Goal: Transaction & Acquisition: Purchase product/service

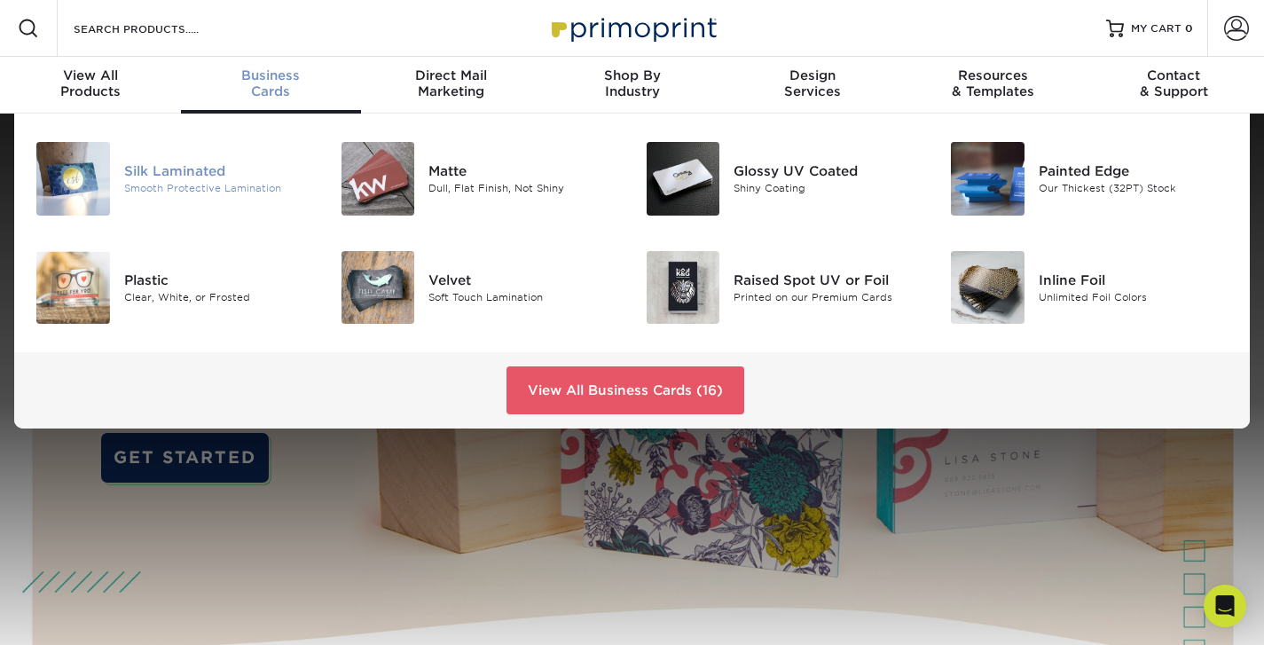
click at [158, 184] on div "Smooth Protective Lamination" at bounding box center [219, 188] width 190 height 15
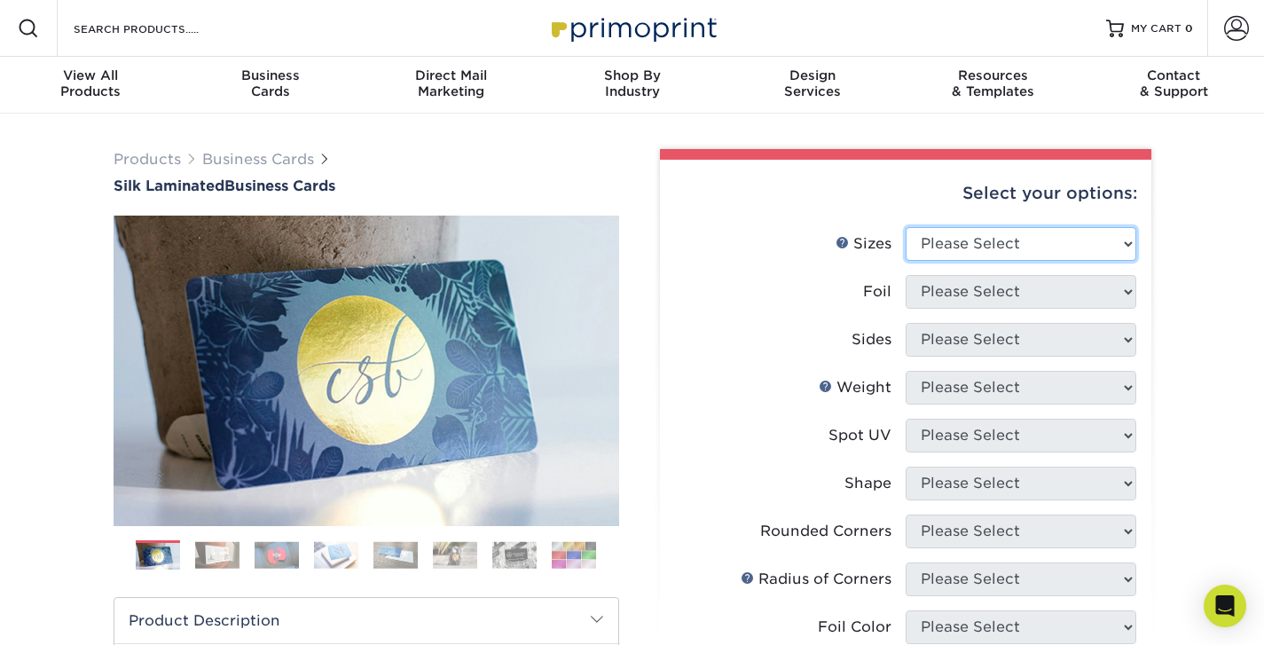
select select "2.00x3.50"
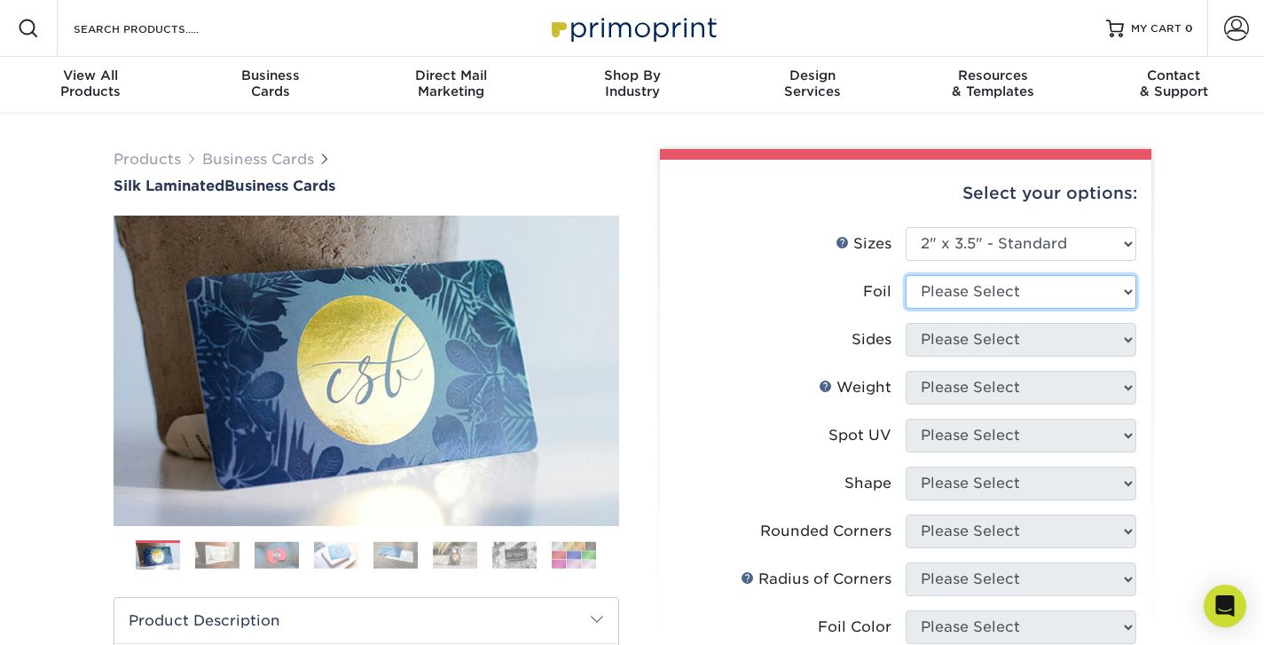
select select "1"
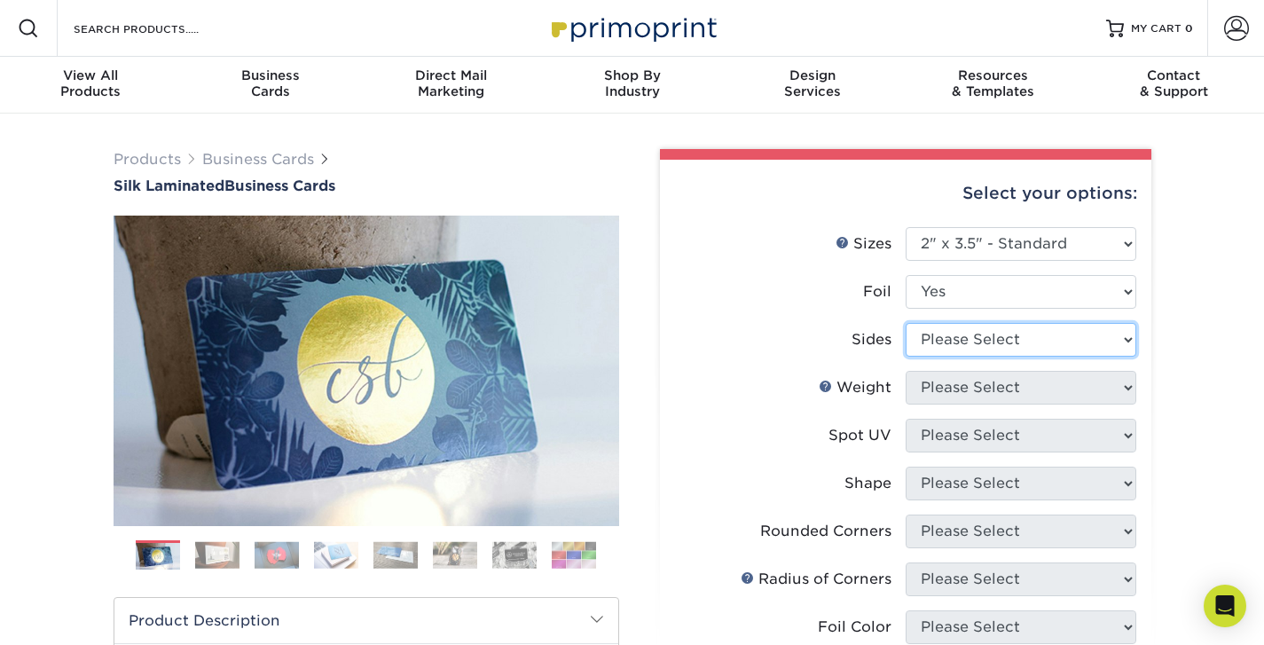
select select "34527644-b4fd-4ffb-9092-1318eefcd9d9"
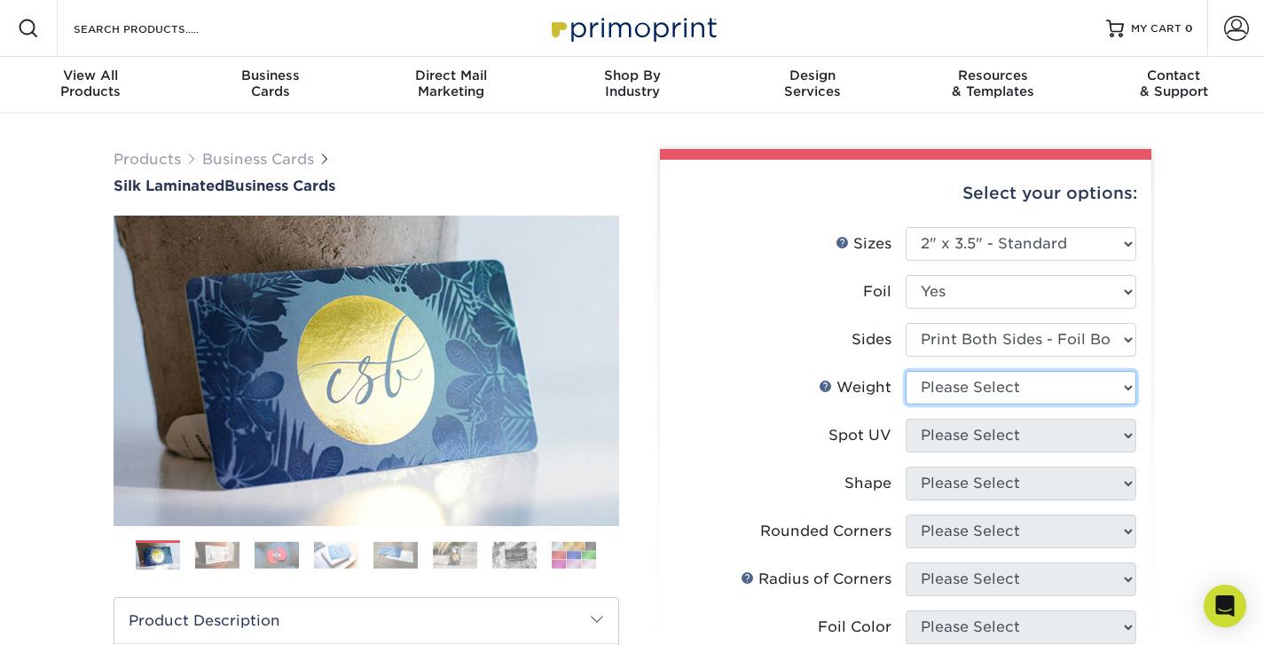
select select "16PT"
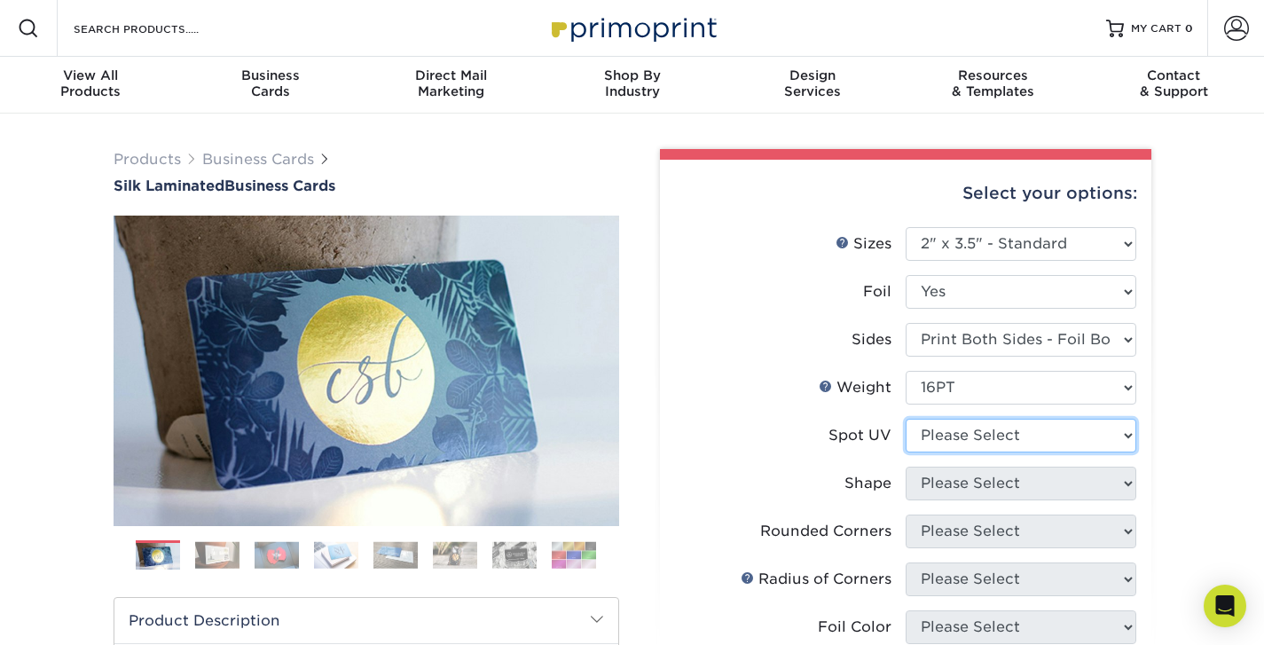
select select "3"
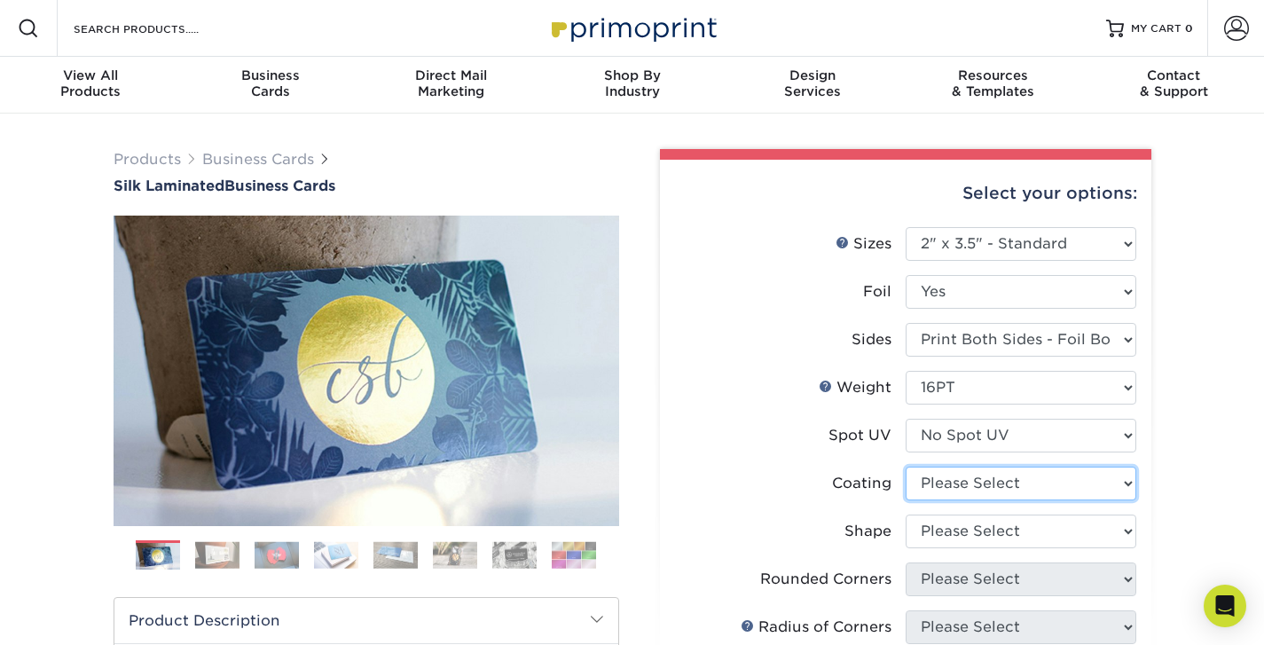
select select "3e7618de-abca-4bda-9f97-8b9129e913d8"
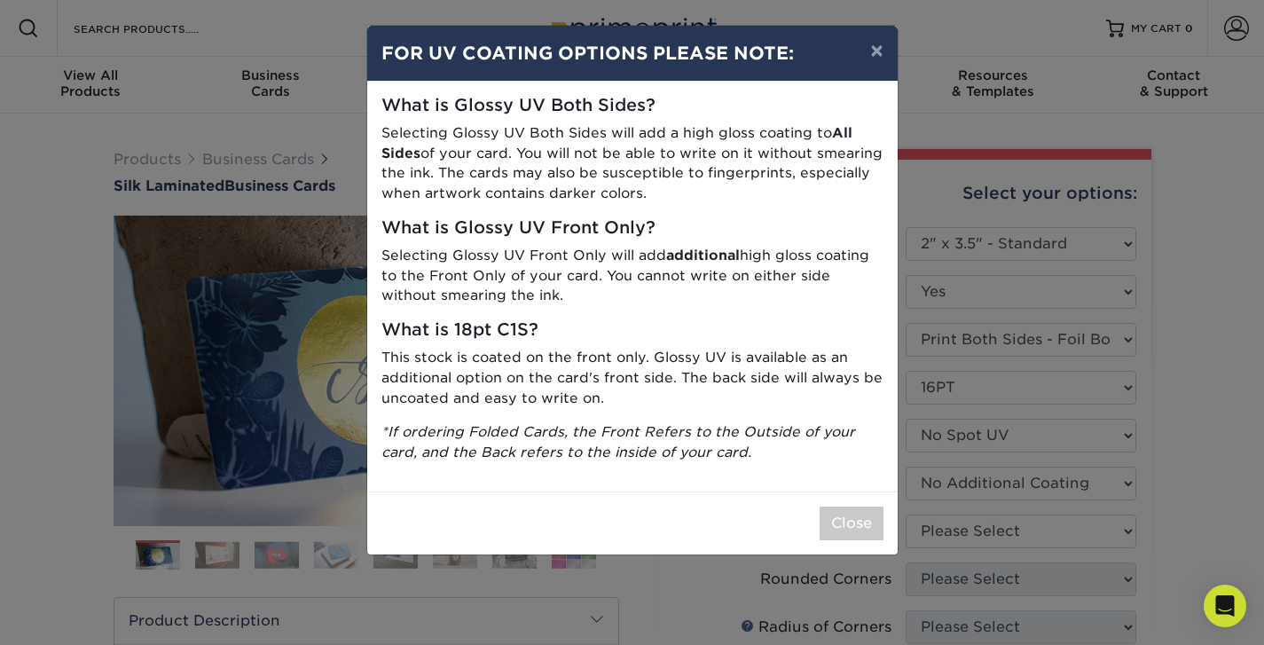
click at [887, 510] on div "Close" at bounding box center [632, 522] width 530 height 63
click at [878, 53] on button "×" at bounding box center [876, 51] width 41 height 50
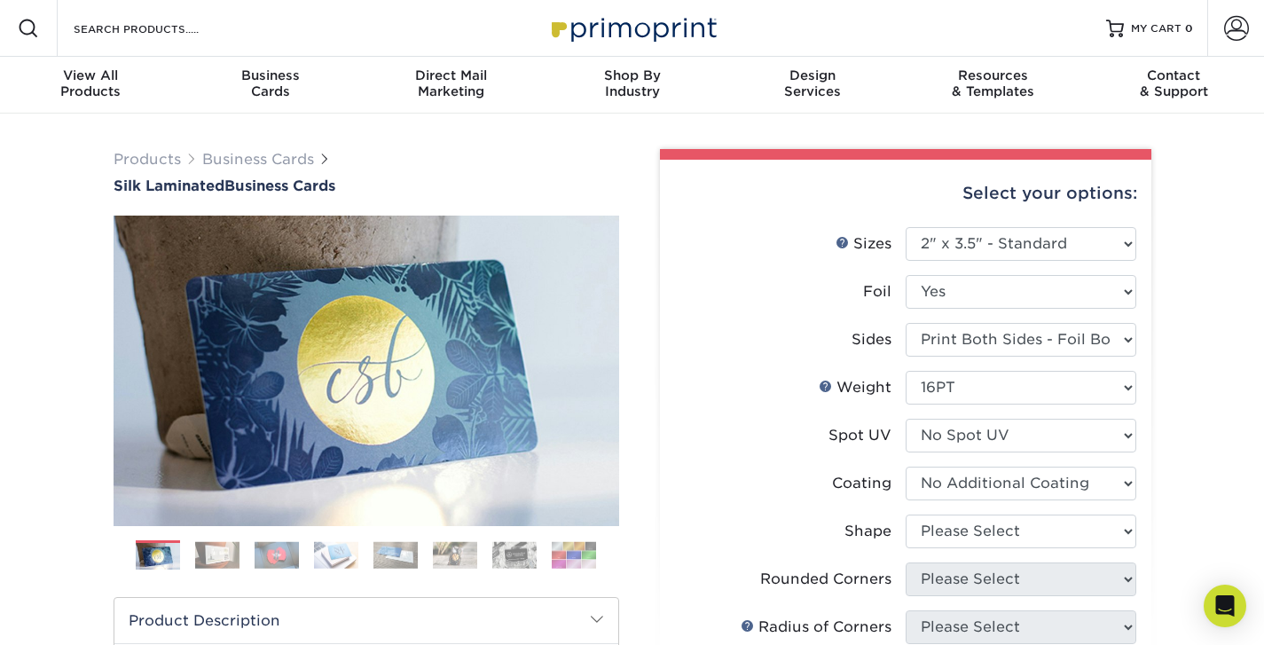
click at [1025, 369] on li "Sides Please Select Print Both Sides - Foil Both Sides Print Both Sides - Foil …" at bounding box center [905, 347] width 461 height 48
select select "0"
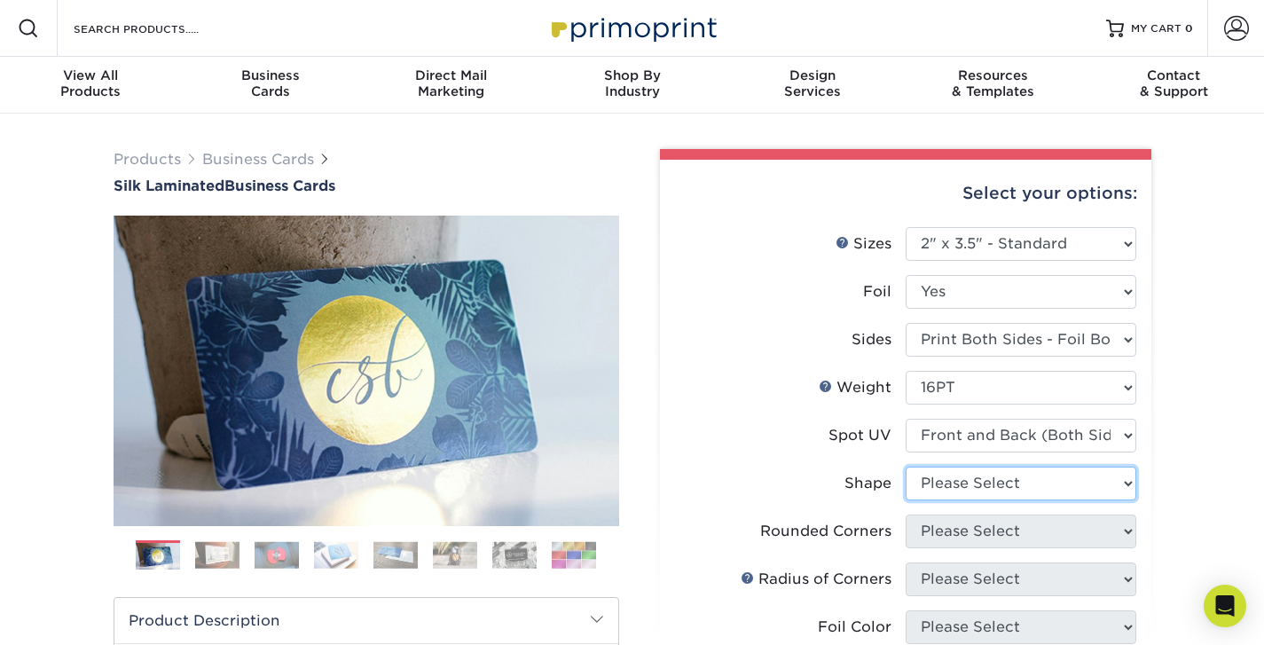
select select "standard"
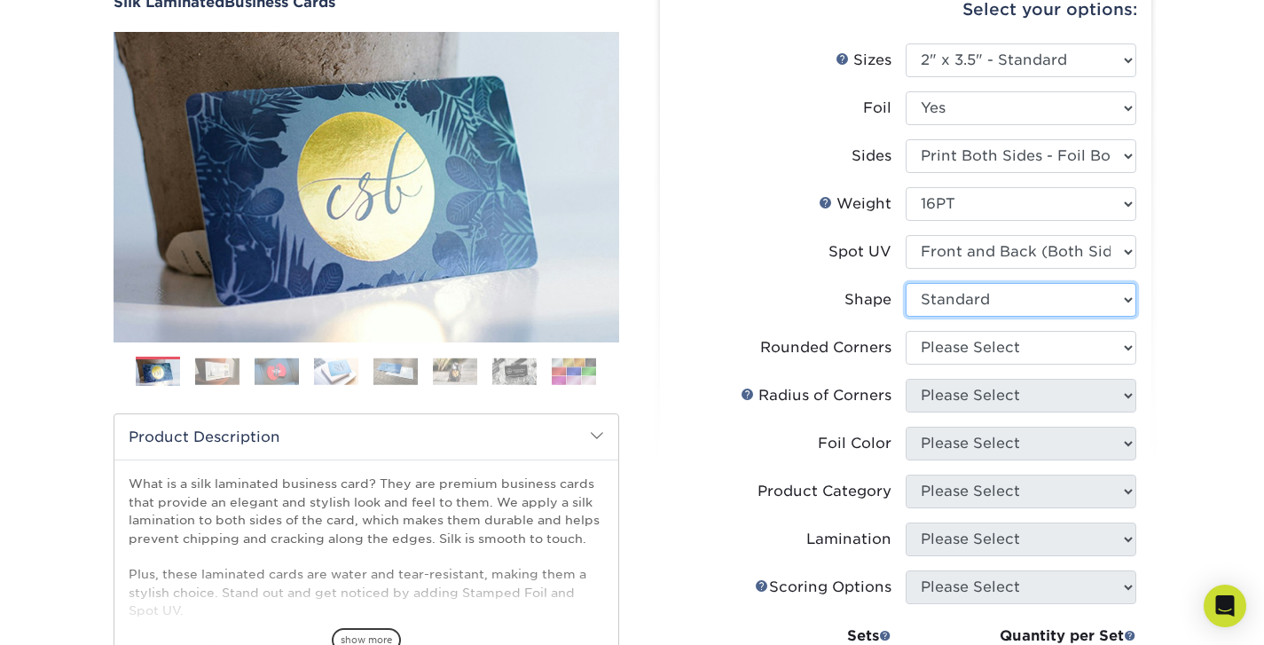
scroll to position [190, 0]
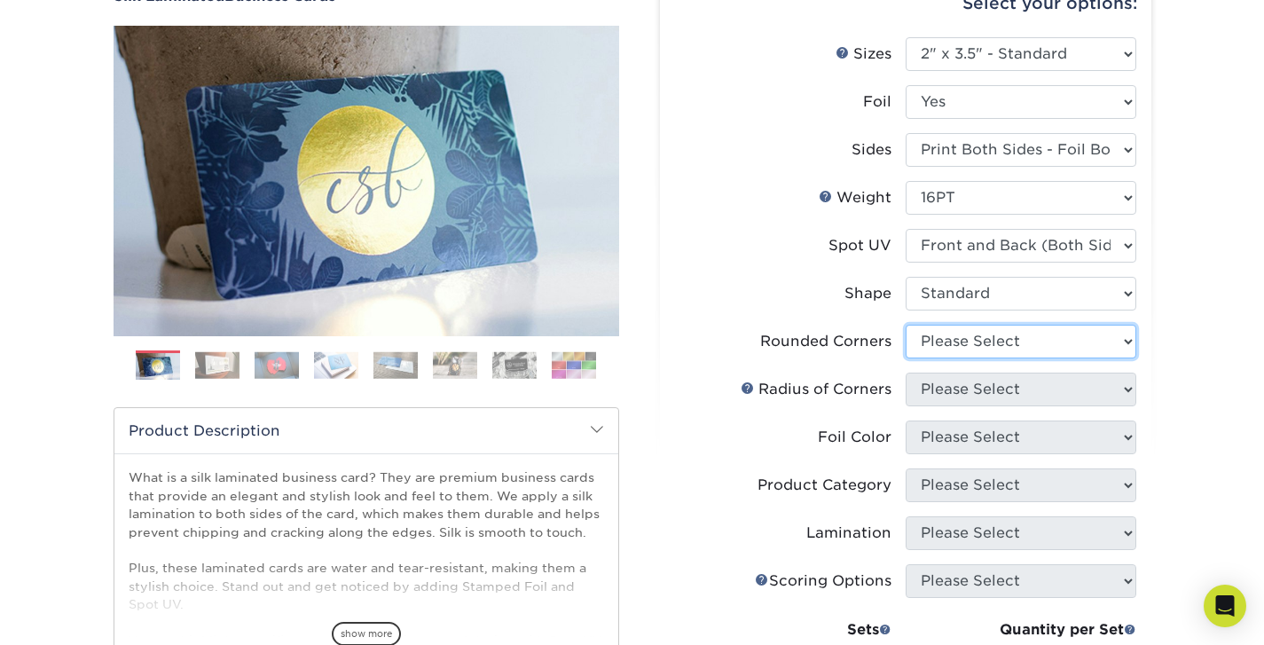
select select "0"
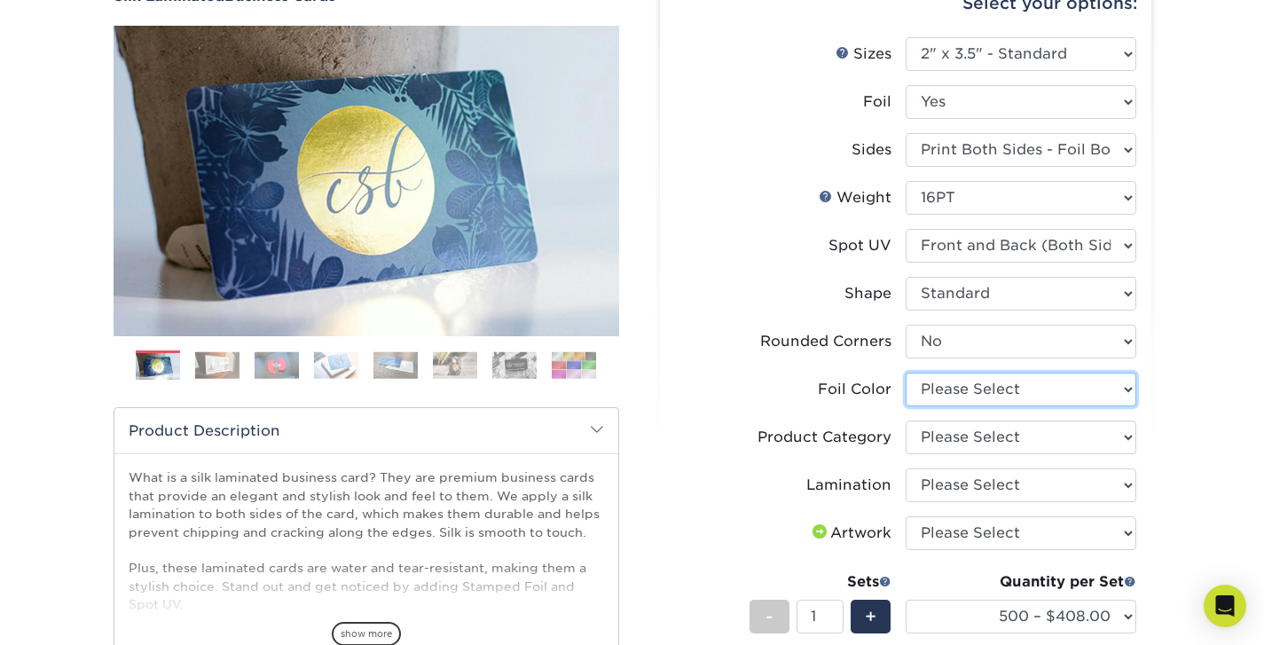
select select "acffa4a5-22f9-4585-ba3f-0adaa54b8c85"
select select "3b5148f1-0588-4f88-a218-97bcfdce65c1"
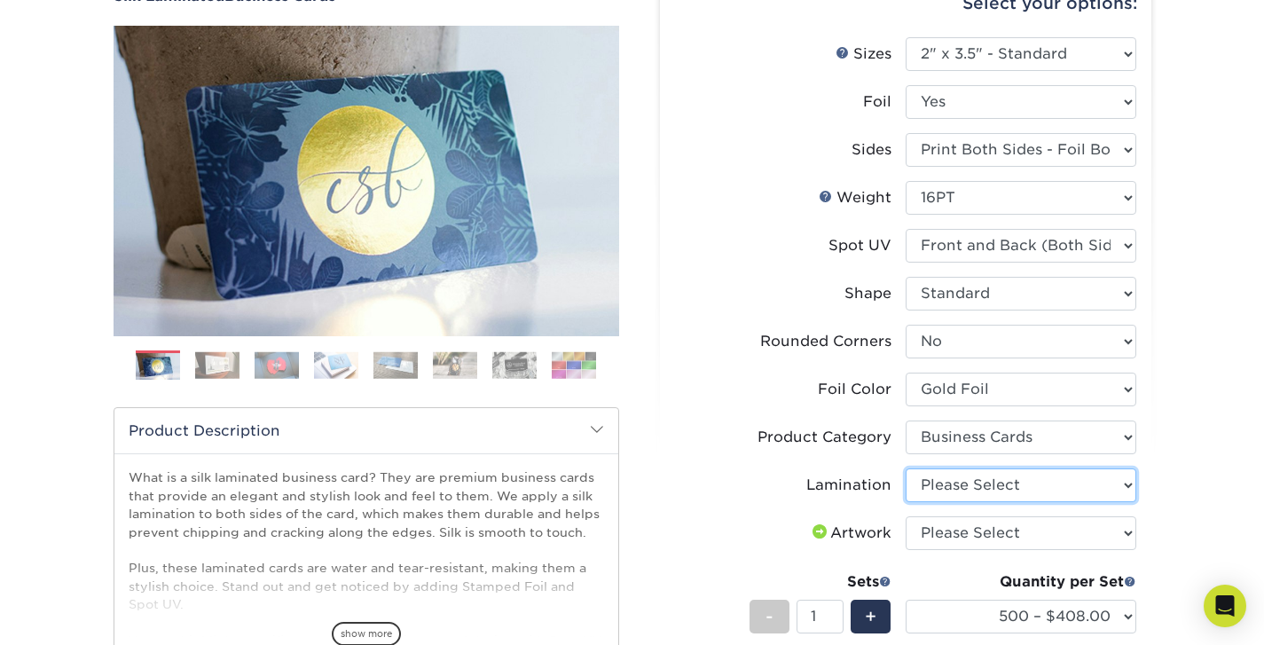
select select "ccacb42f-45f7-42d3-bbd3-7c8421cf37f0"
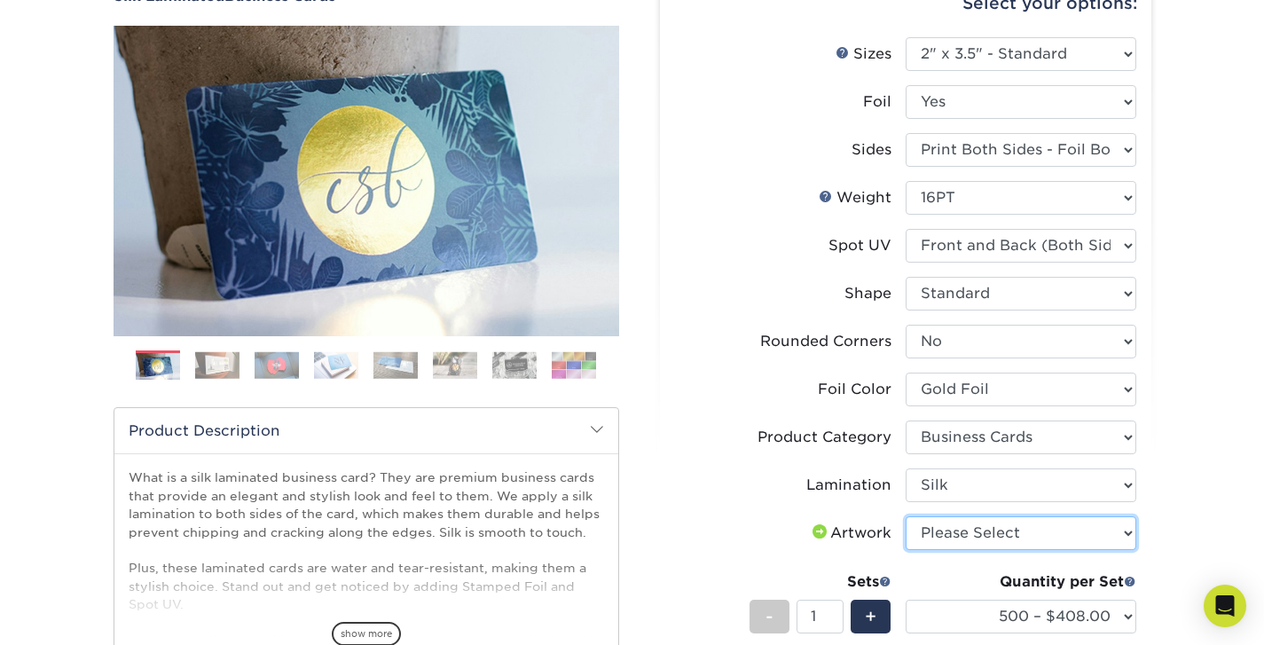
select select "upload"
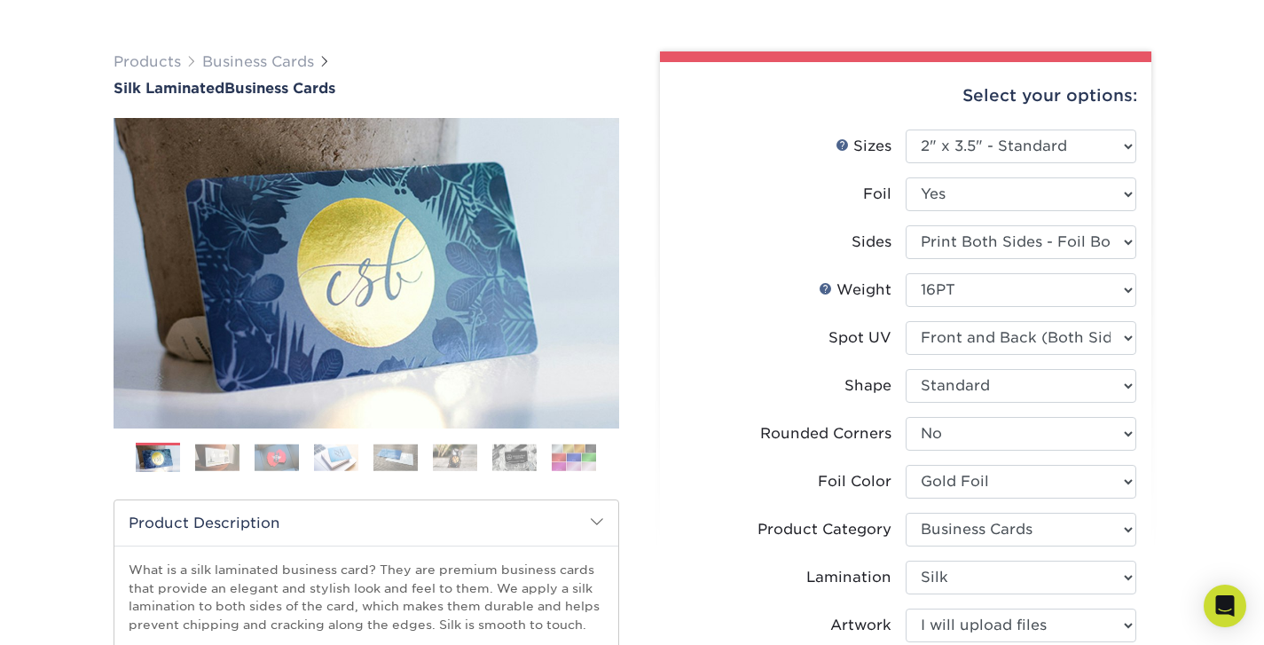
scroll to position [99, 0]
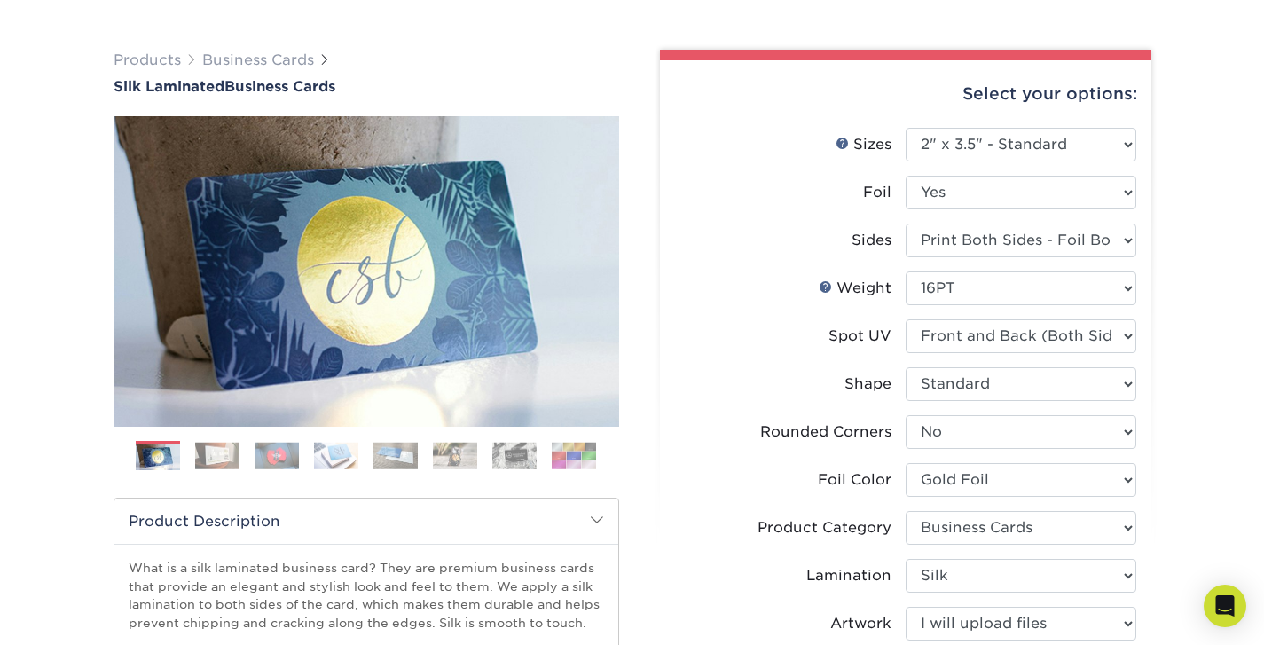
click at [754, 155] on label "Sizes Help Sizes" at bounding box center [790, 145] width 231 height 34
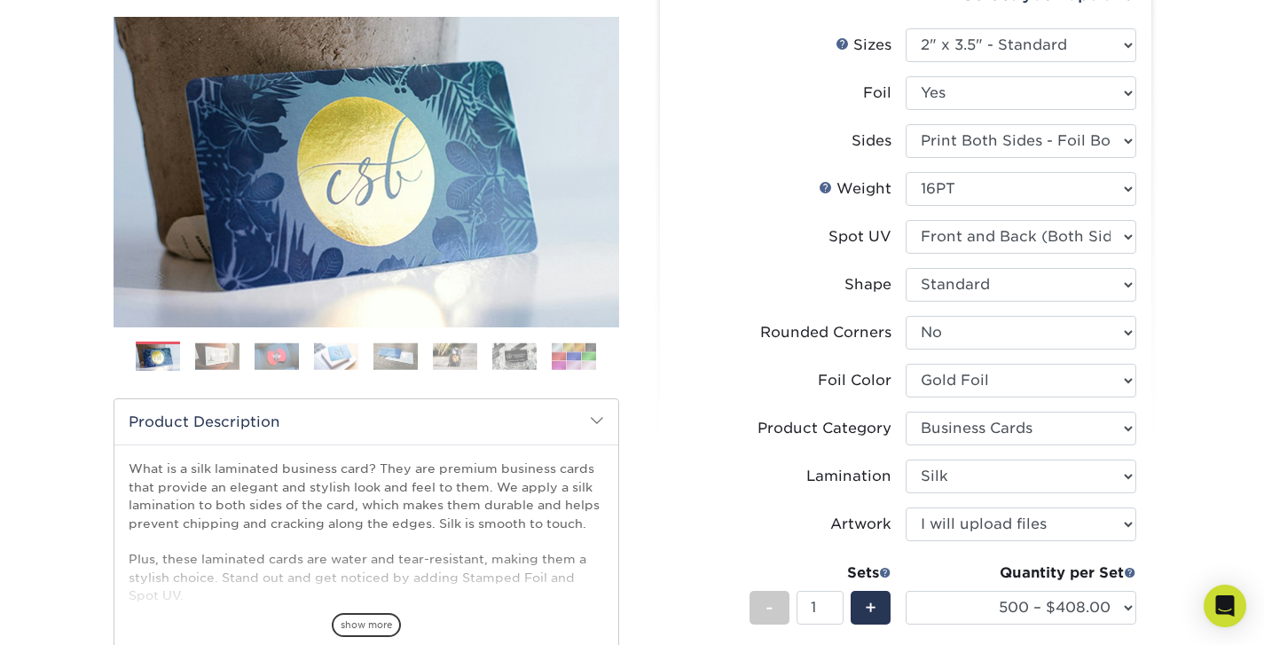
scroll to position [175, 0]
